Goal: Information Seeking & Learning: Understand process/instructions

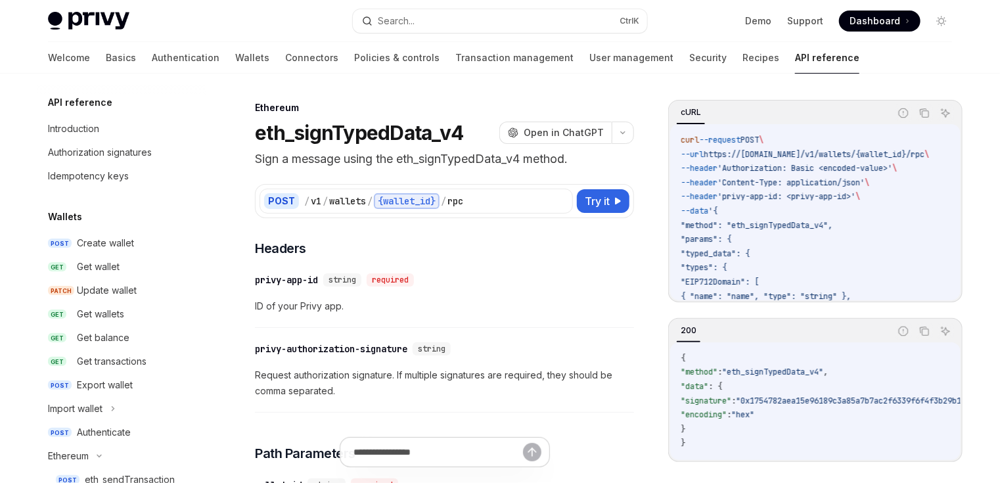
scroll to position [263, 0]
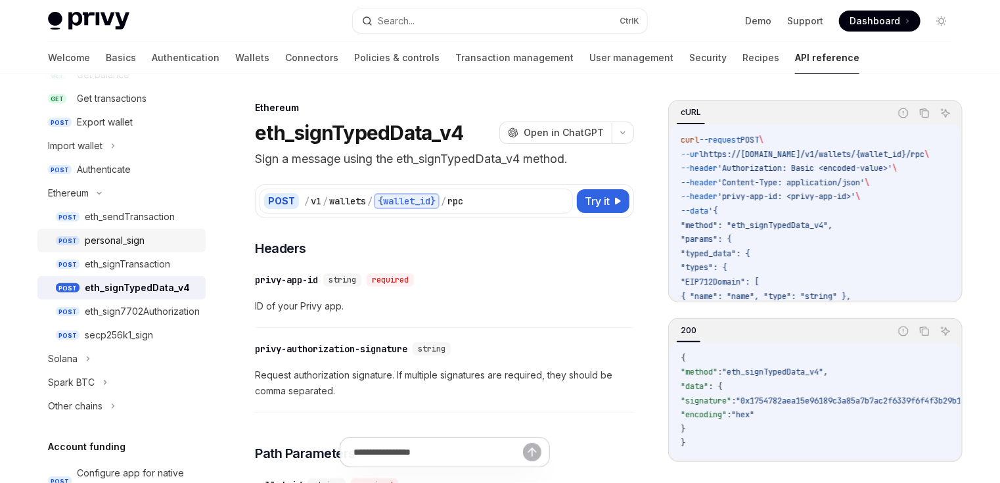
click at [116, 243] on div "personal_sign" at bounding box center [115, 241] width 60 height 16
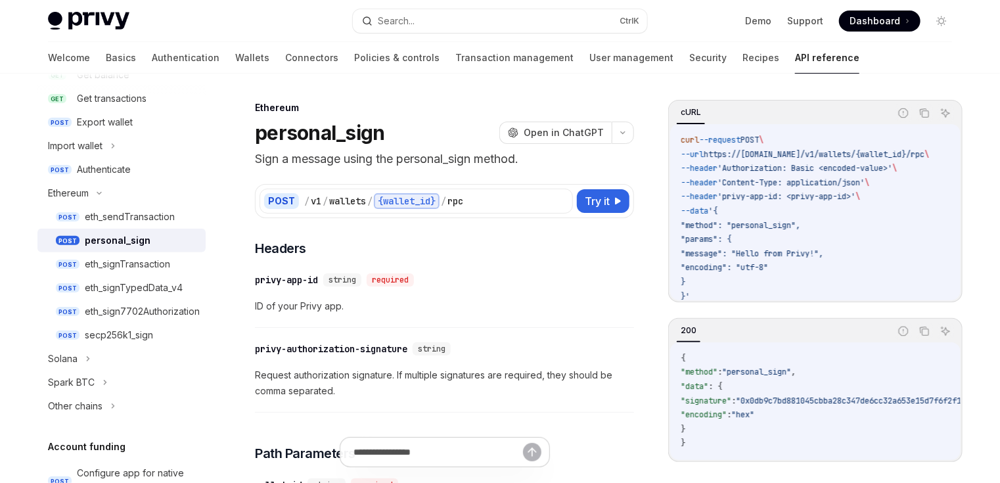
type textarea "*"
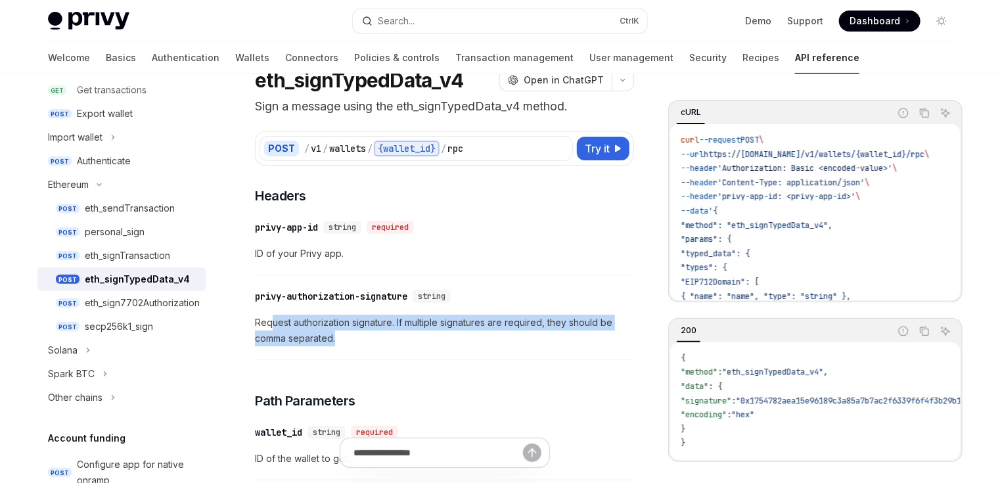
drag, startPoint x: 273, startPoint y: 321, endPoint x: 357, endPoint y: 331, distance: 84.8
click at [357, 331] on span "Request authorization signature. If multiple signatures are required, they shou…" at bounding box center [444, 331] width 379 height 32
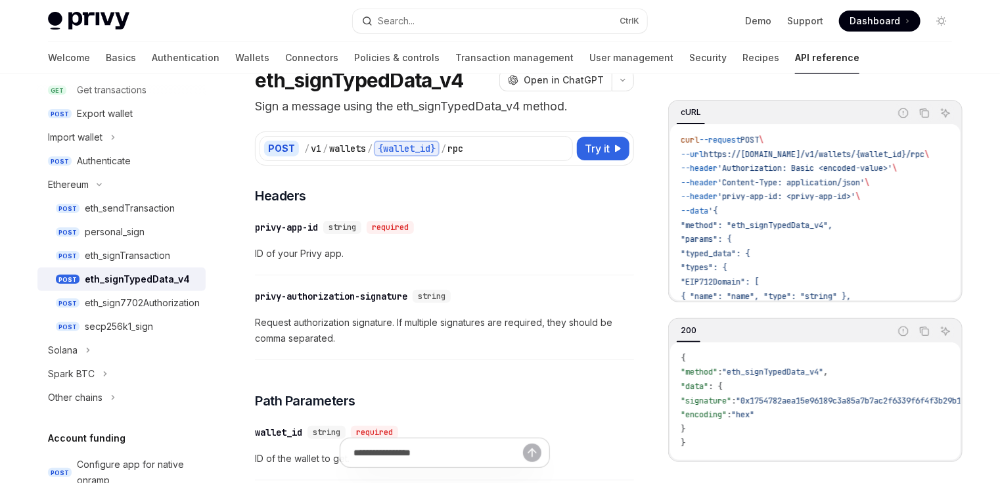
click at [341, 300] on div "privy-authorization-signature" at bounding box center [331, 296] width 152 height 13
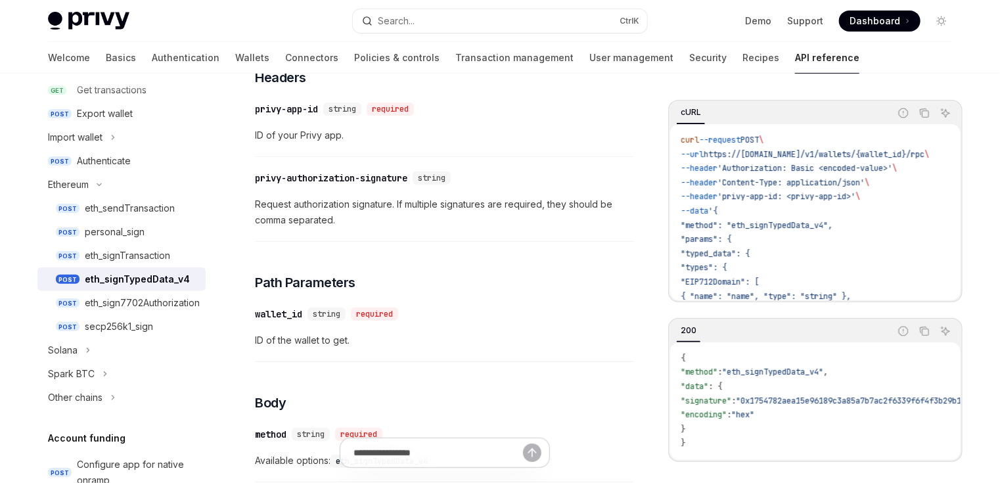
scroll to position [148, 0]
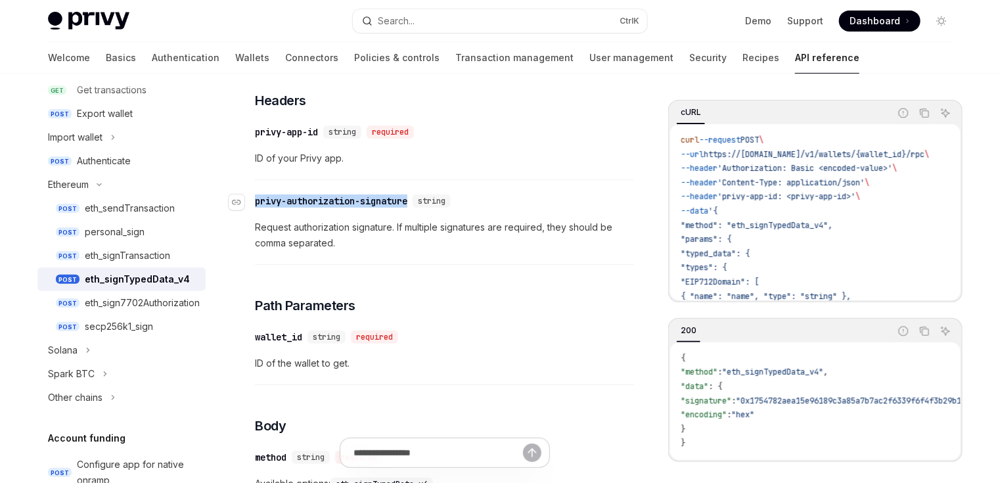
drag, startPoint x: 421, startPoint y: 195, endPoint x: 248, endPoint y: 200, distance: 172.9
click at [255, 200] on div "​ privy-authorization-signature string" at bounding box center [355, 201] width 201 height 13
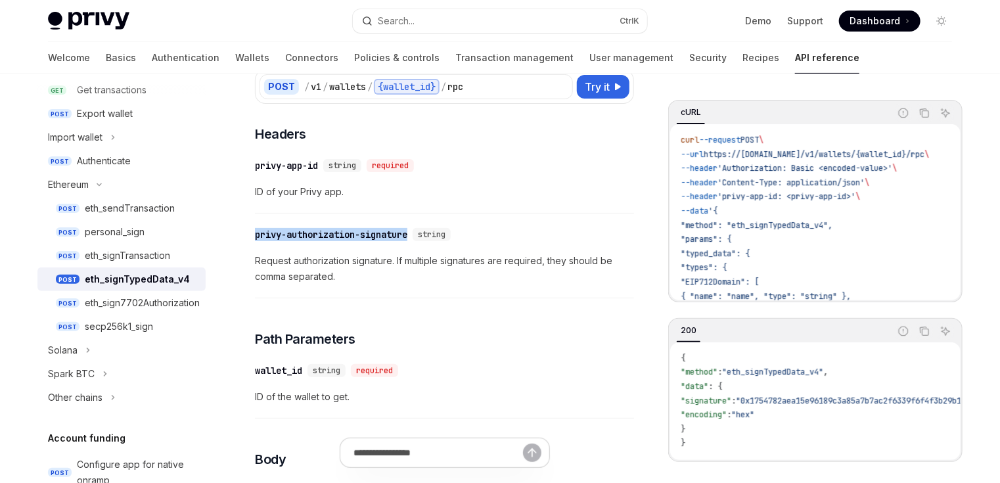
scroll to position [43, 0]
